Goal: Information Seeking & Learning: Learn about a topic

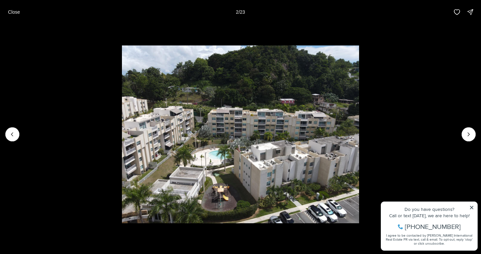
click at [471, 207] on li "2 of 23" at bounding box center [240, 134] width 481 height 220
click at [466, 136] on icon "Next slide" at bounding box center [468, 134] width 7 height 7
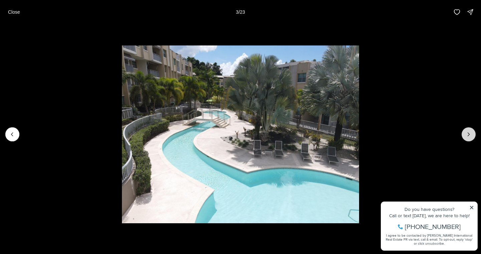
click at [466, 136] on icon "Next slide" at bounding box center [468, 134] width 7 height 7
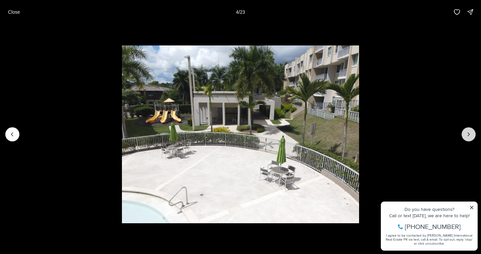
click at [466, 136] on icon "Next slide" at bounding box center [468, 134] width 7 height 7
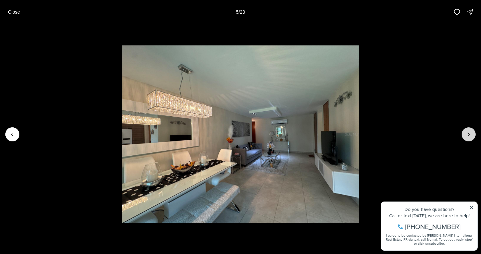
click at [466, 136] on icon "Next slide" at bounding box center [468, 134] width 7 height 7
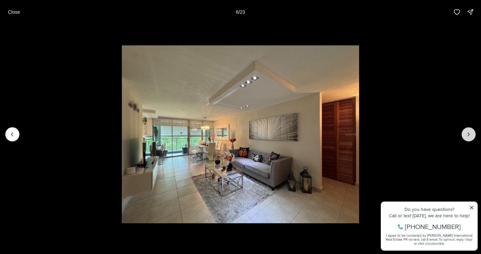
click at [466, 136] on icon "Next slide" at bounding box center [468, 134] width 7 height 7
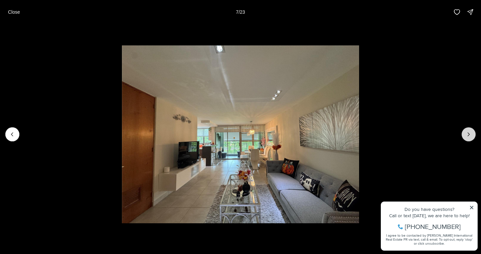
click at [466, 136] on icon "Next slide" at bounding box center [468, 134] width 7 height 7
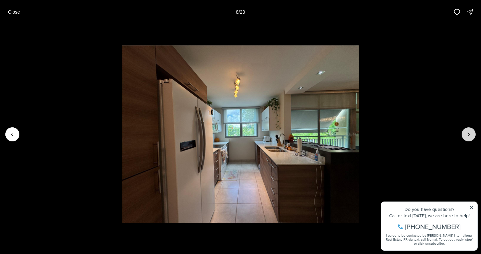
click at [466, 136] on icon "Next slide" at bounding box center [468, 134] width 7 height 7
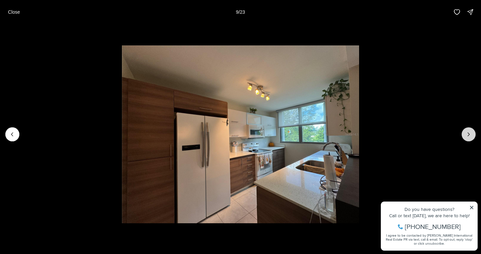
click at [466, 136] on icon "Next slide" at bounding box center [468, 134] width 7 height 7
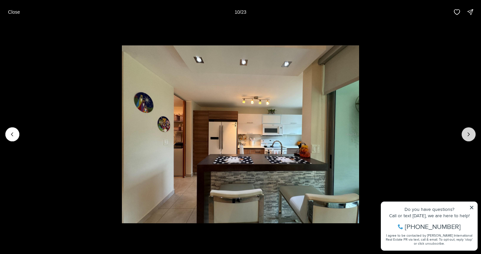
click at [466, 136] on icon "Next slide" at bounding box center [468, 134] width 7 height 7
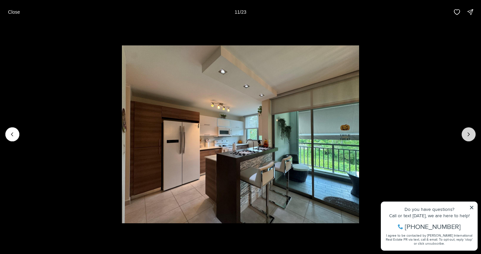
click at [466, 136] on icon "Next slide" at bounding box center [468, 134] width 7 height 7
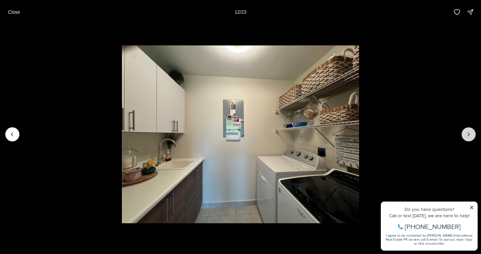
click at [466, 136] on icon "Next slide" at bounding box center [468, 134] width 7 height 7
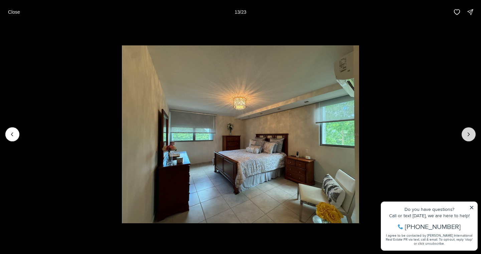
click at [466, 136] on icon "Next slide" at bounding box center [468, 134] width 7 height 7
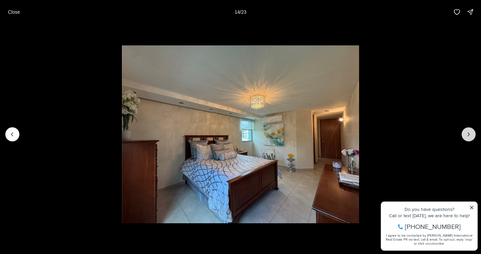
click at [466, 136] on icon "Next slide" at bounding box center [468, 134] width 7 height 7
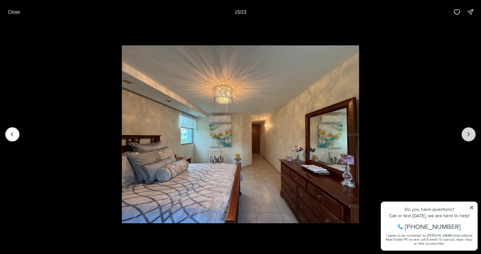
click at [466, 136] on icon "Next slide" at bounding box center [468, 134] width 7 height 7
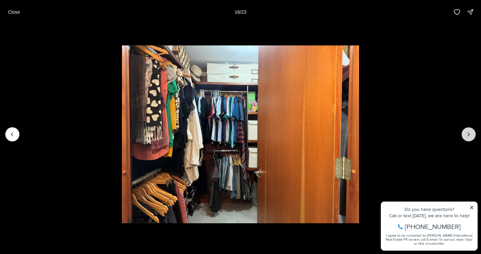
click at [466, 136] on icon "Next slide" at bounding box center [468, 134] width 7 height 7
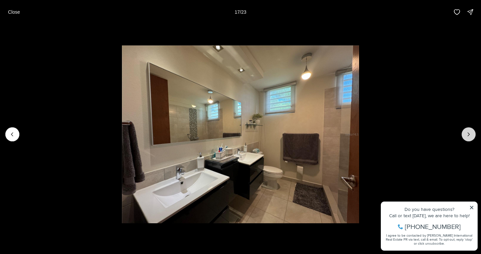
click at [466, 136] on icon "Next slide" at bounding box center [468, 134] width 7 height 7
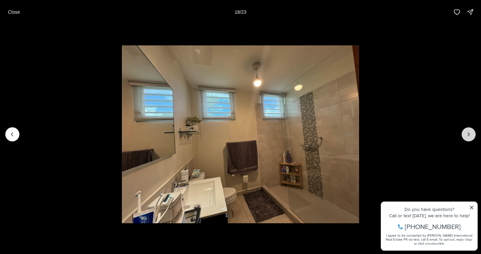
click at [466, 136] on icon "Next slide" at bounding box center [468, 134] width 7 height 7
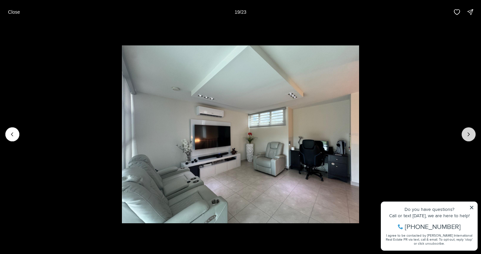
click at [466, 136] on icon "Next slide" at bounding box center [468, 134] width 7 height 7
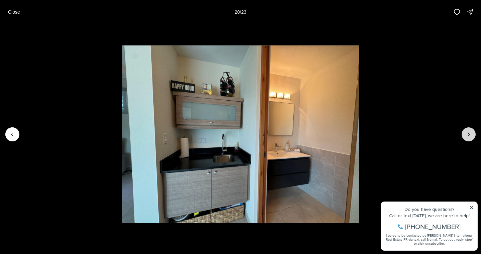
click at [466, 136] on icon "Next slide" at bounding box center [468, 134] width 7 height 7
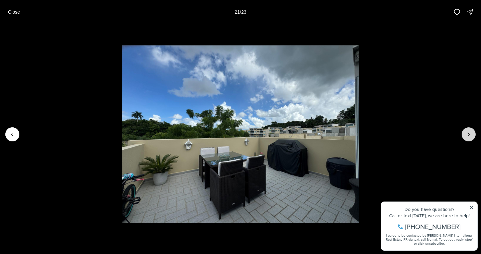
click at [466, 136] on icon "Next slide" at bounding box center [468, 134] width 7 height 7
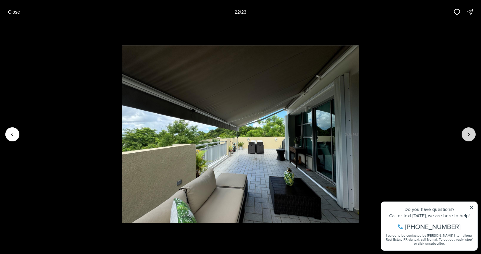
click at [466, 136] on icon "Next slide" at bounding box center [468, 134] width 7 height 7
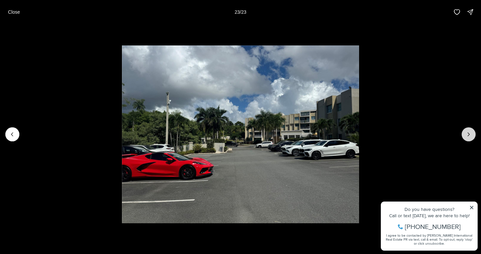
click at [466, 136] on div at bounding box center [468, 134] width 14 height 14
click at [18, 10] on p "Close" at bounding box center [14, 11] width 12 height 5
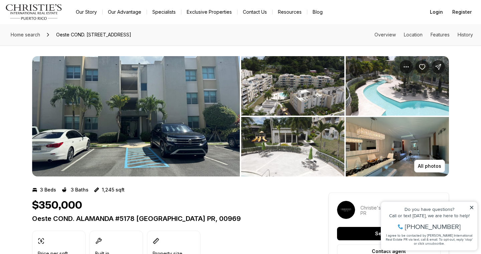
click at [249, 202] on div "$350,000" at bounding box center [168, 205] width 272 height 13
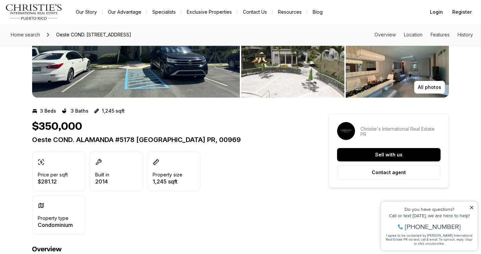
scroll to position [141, 0]
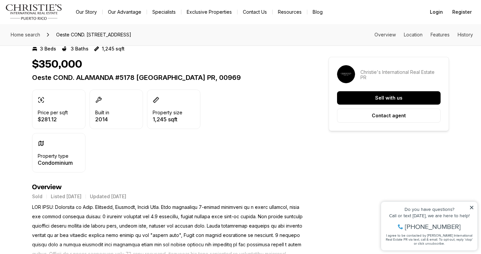
click at [258, 164] on div "Price per sqft $281.12 Built in [DATE] Property size 1,245 sqft Property type C…" at bounding box center [168, 130] width 272 height 83
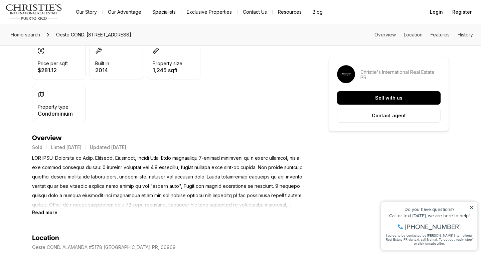
scroll to position [218, 0]
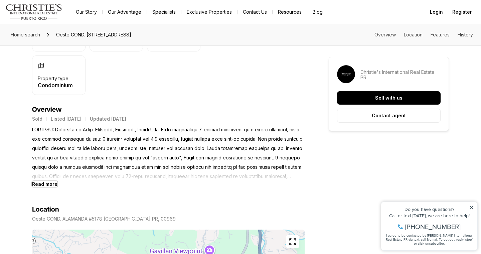
click at [45, 182] on b "Read more" at bounding box center [44, 184] width 25 height 6
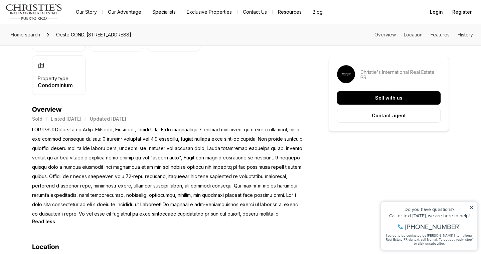
click at [275, 171] on p at bounding box center [168, 172] width 272 height 94
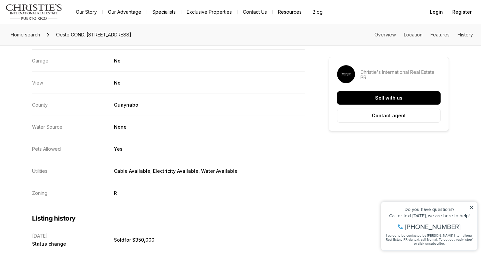
scroll to position [1297, 0]
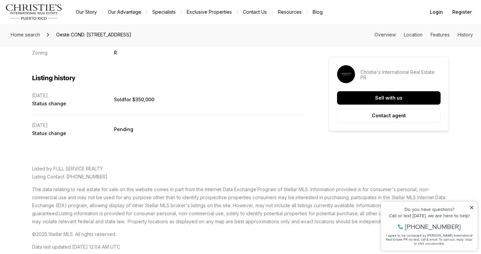
click at [243, 169] on div "Listed by FULL SERVICE REALTY Listing Contact: [PHONE_NUMBER] The data relating…" at bounding box center [240, 218] width 417 height 122
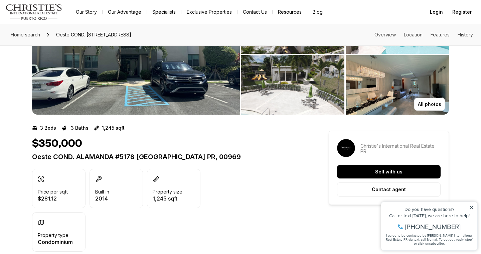
scroll to position [61, 0]
click at [278, 158] on p "Oeste COND. ALAMANDA #5178 [GEOGRAPHIC_DATA] PR, 00969" at bounding box center [168, 157] width 272 height 8
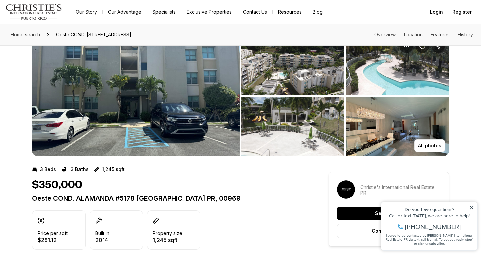
scroll to position [0, 0]
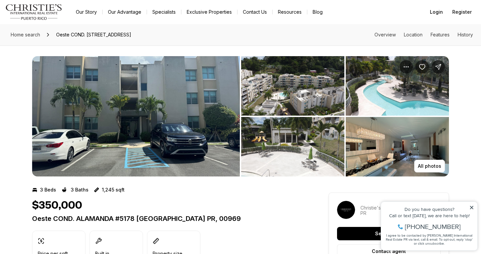
click at [363, 18] on nav "Go to: Homepage Our Story Our Advantage Specialists Exclusive Properties Contac…" at bounding box center [240, 12] width 481 height 24
click at [472, 210] on div "Do you have questions?" at bounding box center [428, 209] width 89 height 5
click at [471, 208] on icon at bounding box center [471, 207] width 5 height 5
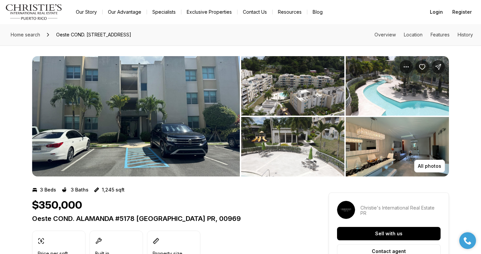
click at [297, 209] on div "$350,000" at bounding box center [168, 205] width 272 height 13
